Goal: Task Accomplishment & Management: Use online tool/utility

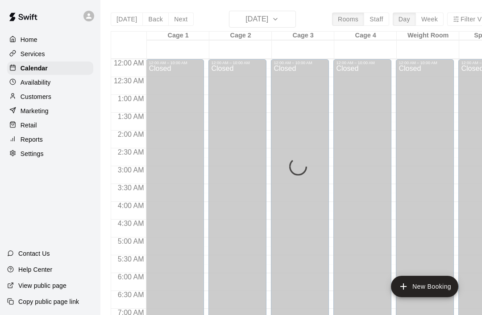
scroll to position [467, 0]
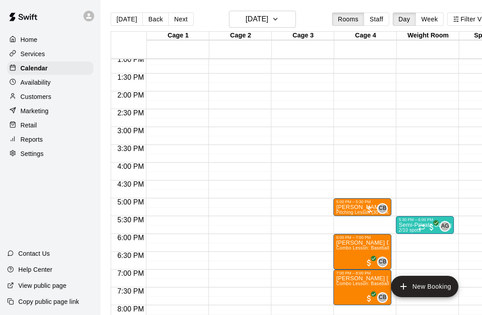
click at [128, 20] on button "[DATE]" at bounding box center [127, 18] width 32 height 13
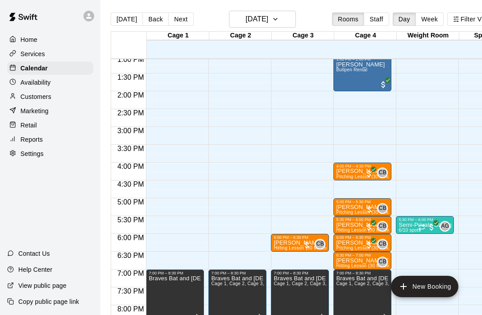
click at [178, 14] on button "Next" at bounding box center [180, 18] width 25 height 13
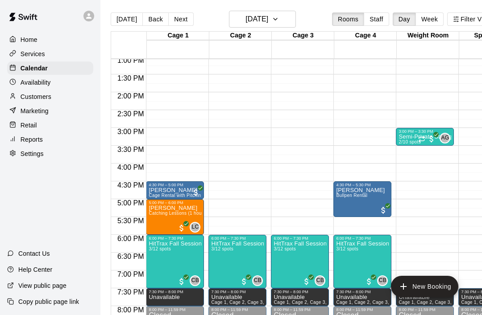
scroll to position [466, 0]
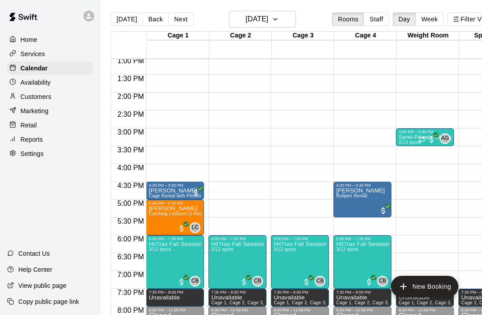
click at [155, 17] on button "Back" at bounding box center [155, 18] width 26 height 13
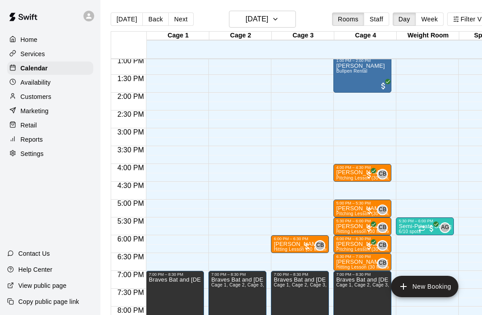
click at [41, 99] on p "Customers" at bounding box center [36, 96] width 31 height 9
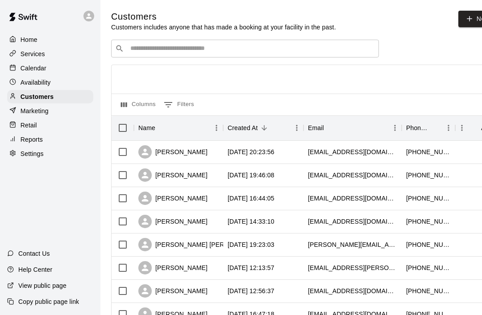
click at [199, 52] on input "Search customers by name or email" at bounding box center [251, 48] width 247 height 9
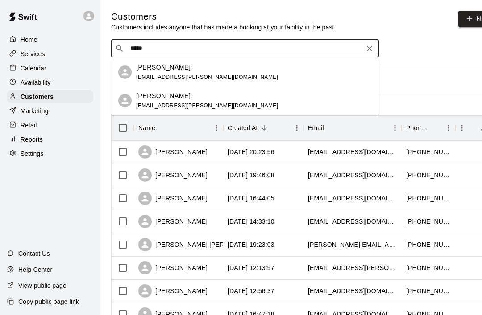
type input "******"
click at [185, 76] on span "[EMAIL_ADDRESS][PERSON_NAME][DOMAIN_NAME]" at bounding box center [207, 77] width 142 height 6
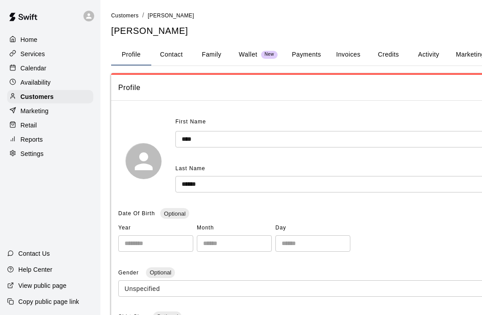
click at [435, 52] on button "Activity" at bounding box center [428, 54] width 40 height 21
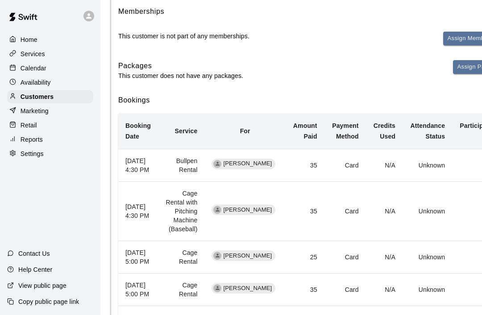
scroll to position [111, 0]
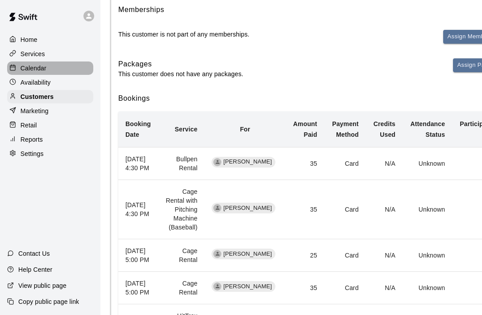
click at [45, 64] on p "Calendar" at bounding box center [34, 68] width 26 height 9
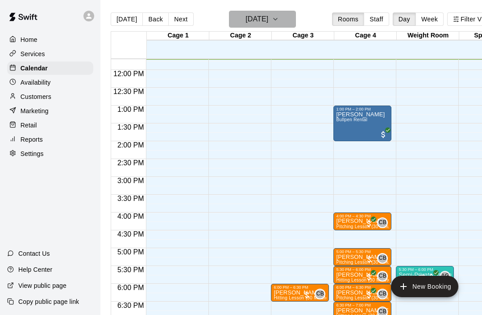
click at [277, 19] on icon "button" at bounding box center [275, 19] width 4 height 2
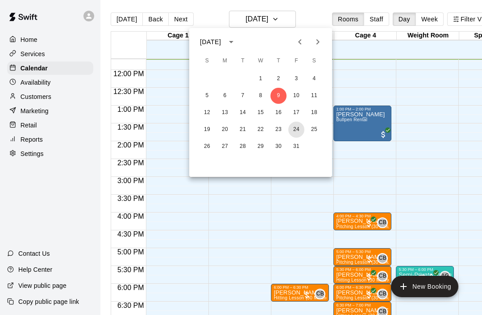
click at [297, 126] on button "24" at bounding box center [296, 130] width 16 height 16
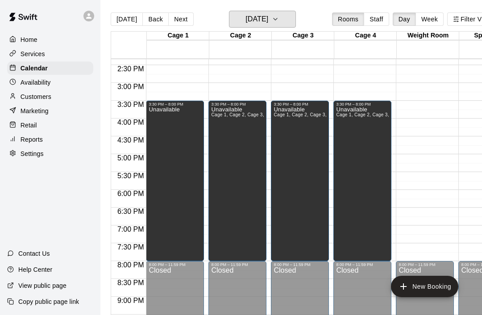
scroll to position [512, 0]
